Goal: Information Seeking & Learning: Learn about a topic

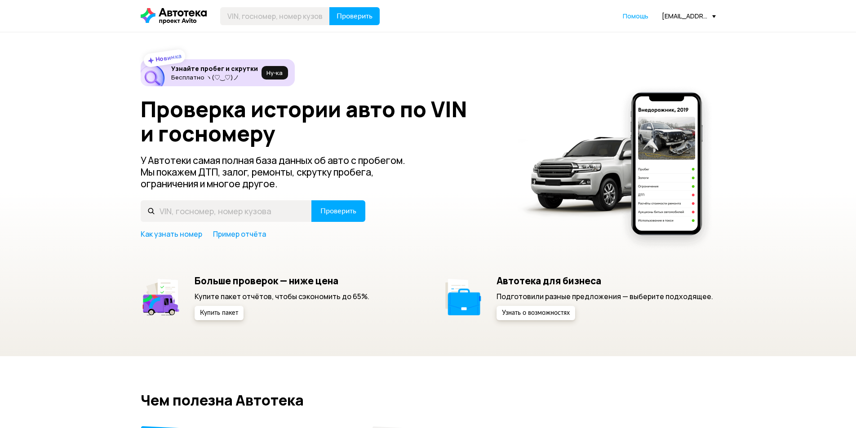
click at [640, 20] on link "Помощь" at bounding box center [636, 16] width 26 height 9
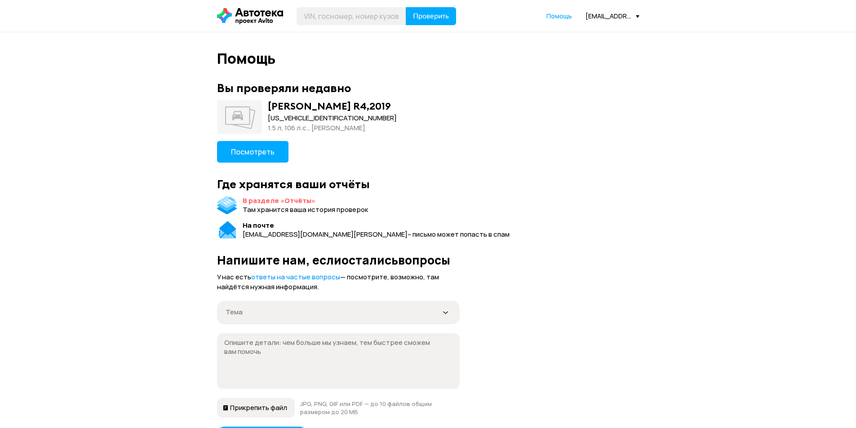
click at [256, 203] on div "В разделе «Отчёты»" at bounding box center [279, 200] width 73 height 9
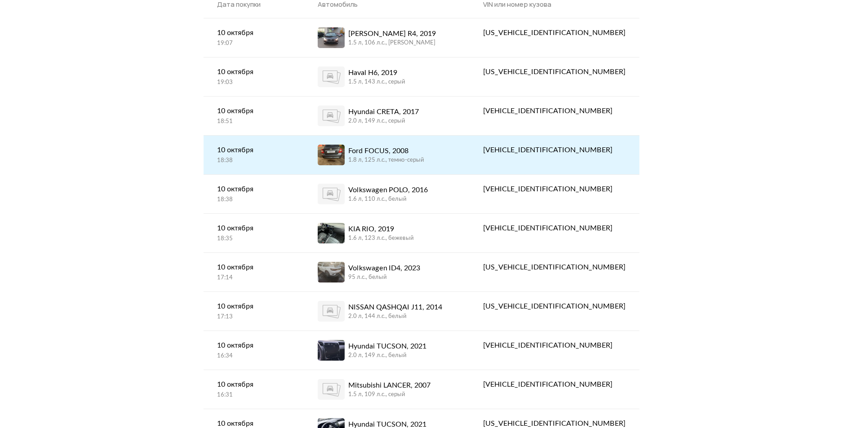
scroll to position [90, 0]
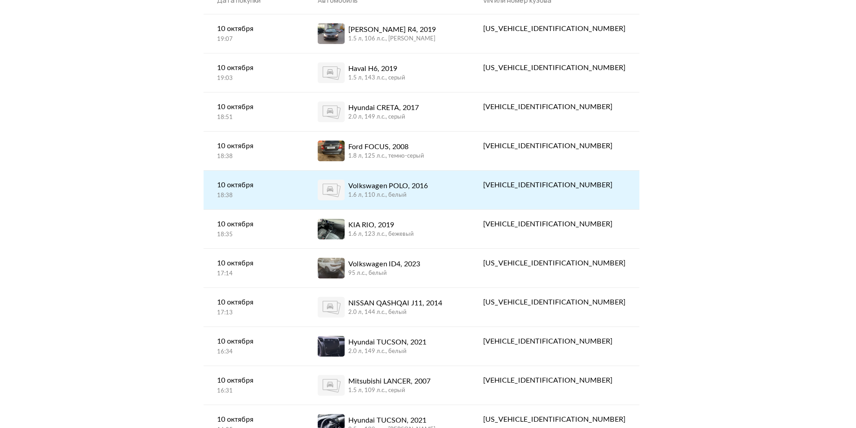
click at [428, 181] on div "Volkswagen POLO, 2016" at bounding box center [388, 186] width 80 height 11
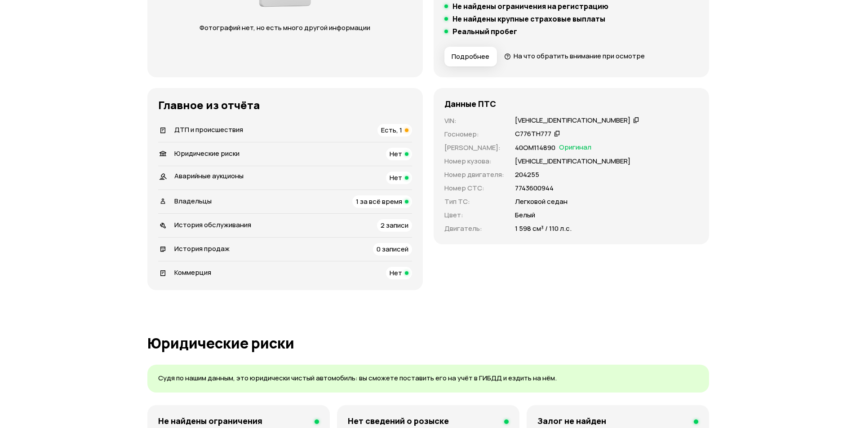
scroll to position [225, 0]
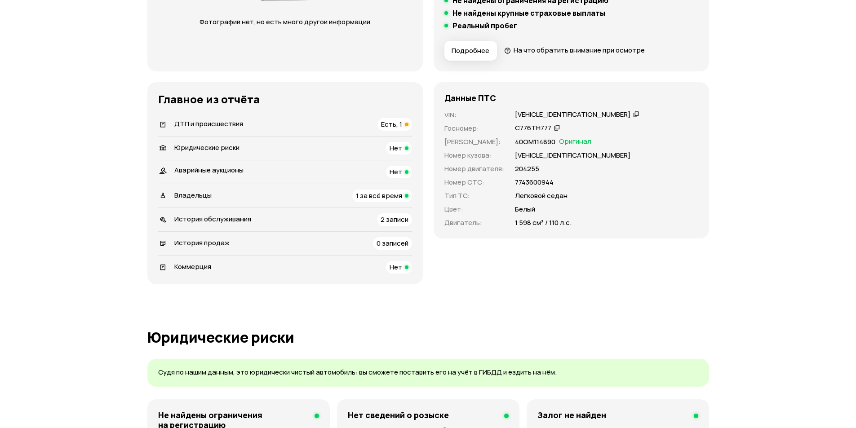
click at [380, 127] on div "Есть, 1" at bounding box center [395, 124] width 35 height 13
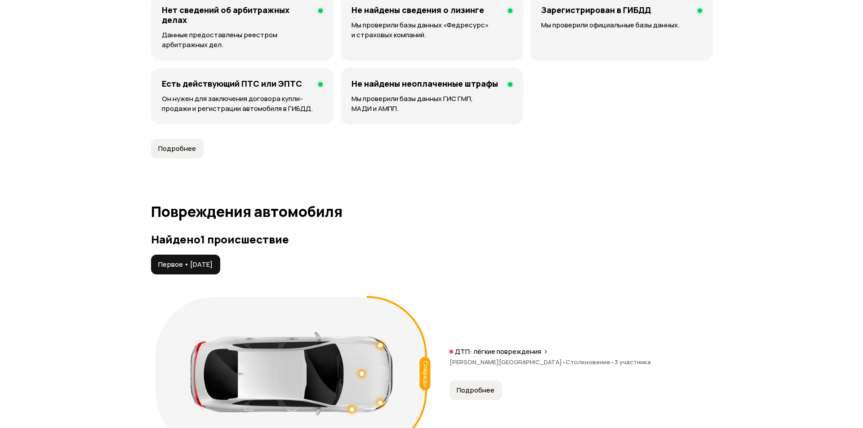
scroll to position [907, 0]
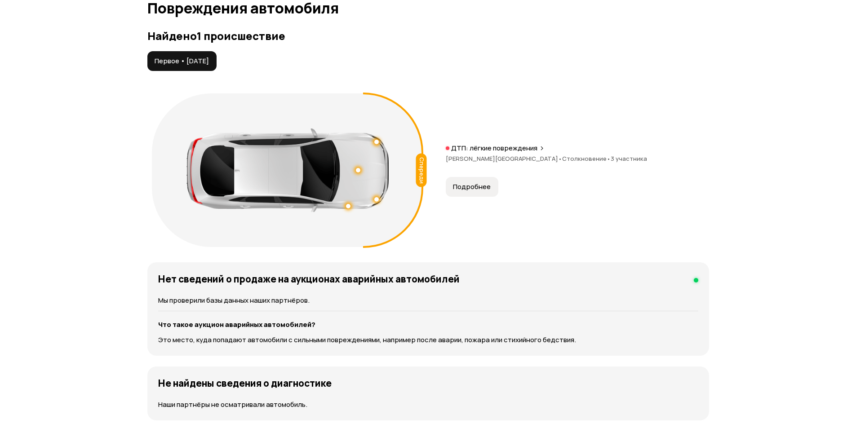
click at [460, 190] on span "Подробнее" at bounding box center [472, 186] width 38 height 9
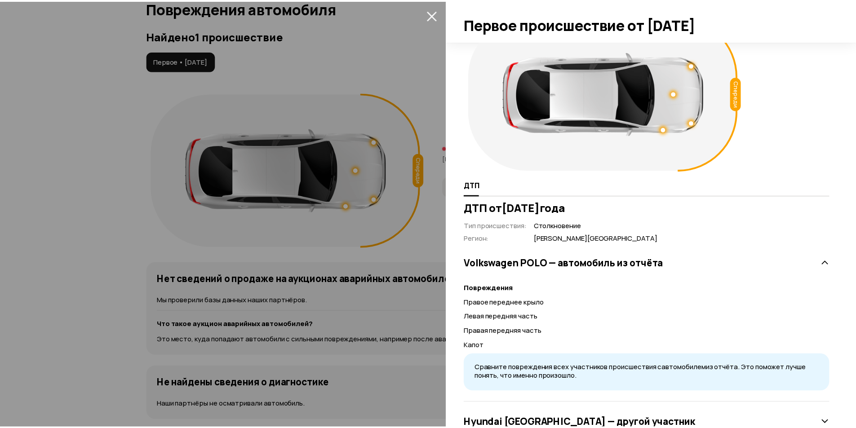
scroll to position [90, 0]
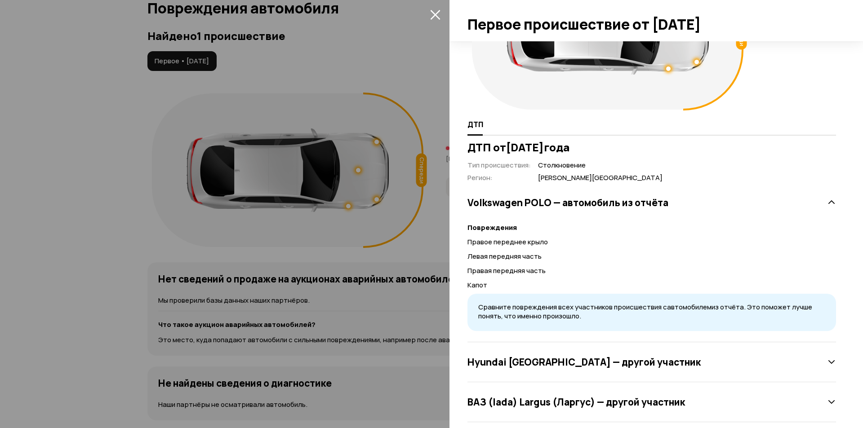
click at [412, 263] on div at bounding box center [431, 214] width 863 height 428
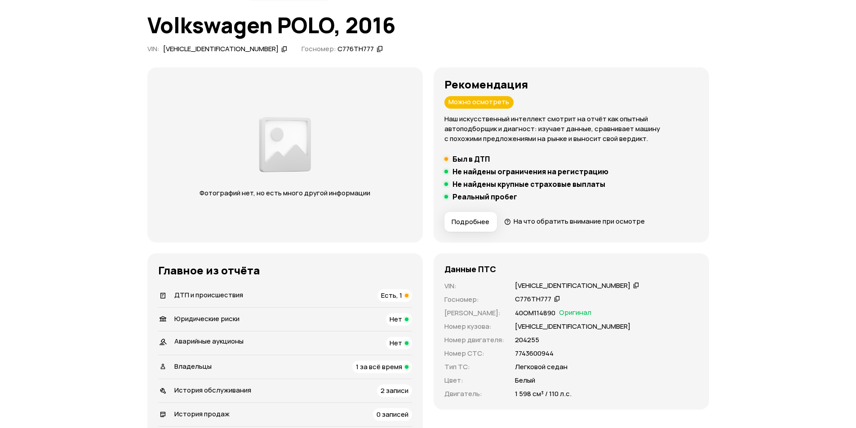
scroll to position [0, 0]
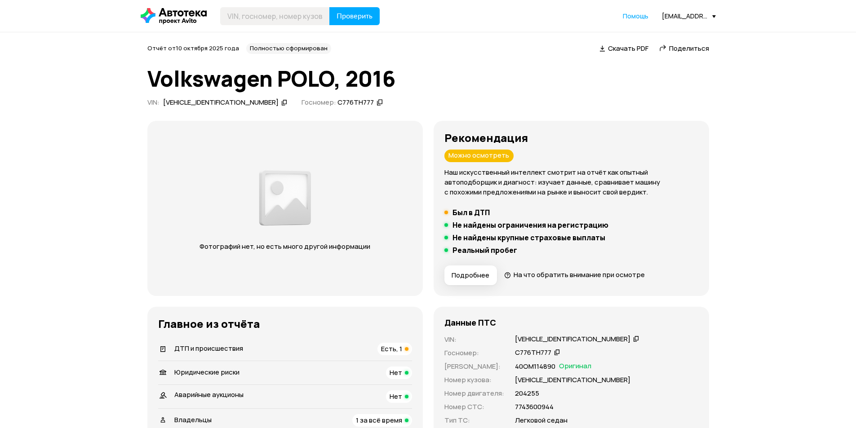
click at [219, 102] on div "[VEHICLE_IDENTIFICATION_NUMBER]" at bounding box center [221, 102] width 116 height 9
